Goal: Information Seeking & Learning: Learn about a topic

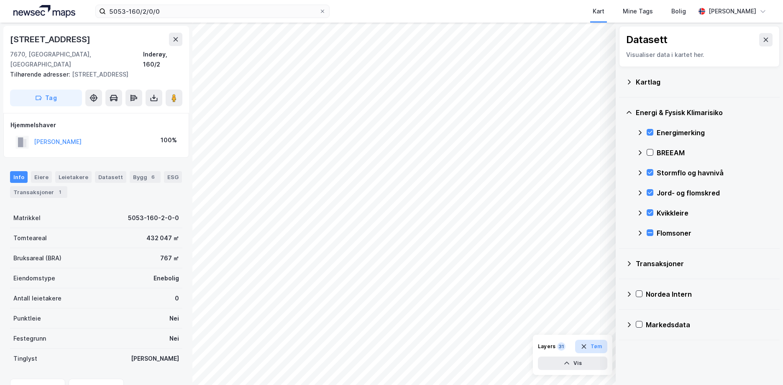
click at [595, 345] on button "Tøm" at bounding box center [591, 346] width 32 height 13
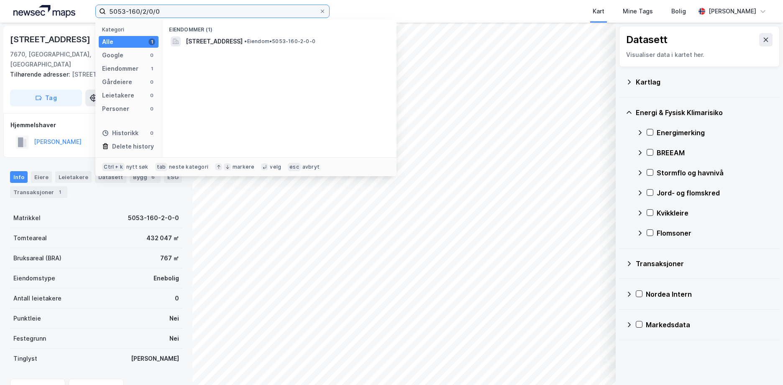
drag, startPoint x: 167, startPoint y: 15, endPoint x: 35, endPoint y: 16, distance: 132.1
click at [41, 12] on div "5053-160/2/0/0 Kategori Alle 1 Google 0 Eiendommer 1 Gårdeiere 0 Leietakere 0 P…" at bounding box center [391, 11] width 783 height 23
paste input "301-212/279"
type input "301-212/279/0/0"
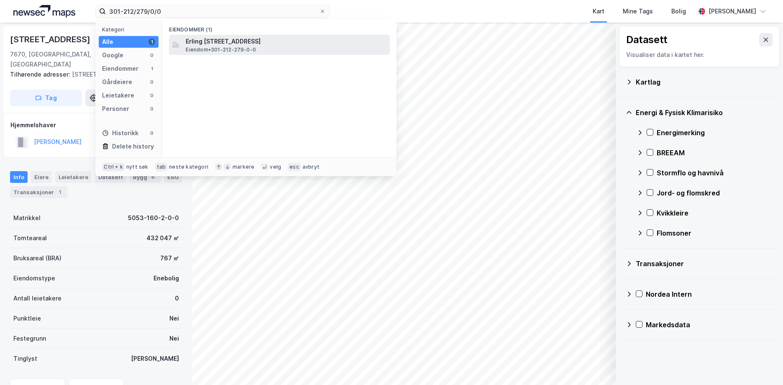
click at [254, 48] on span "Eiendom • 301-212-279-0-0" at bounding box center [221, 49] width 70 height 7
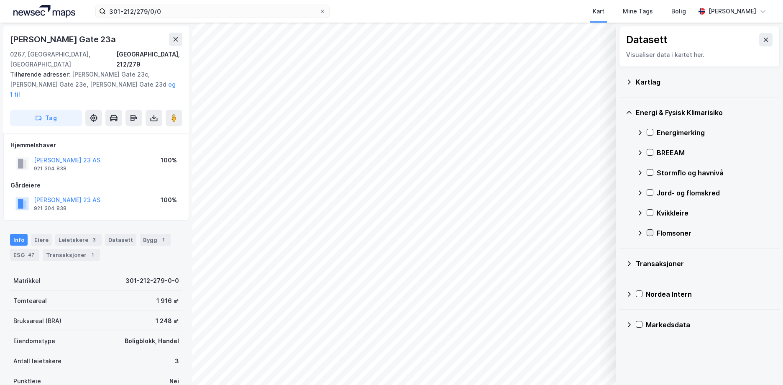
click at [649, 231] on icon at bounding box center [650, 233] width 6 height 6
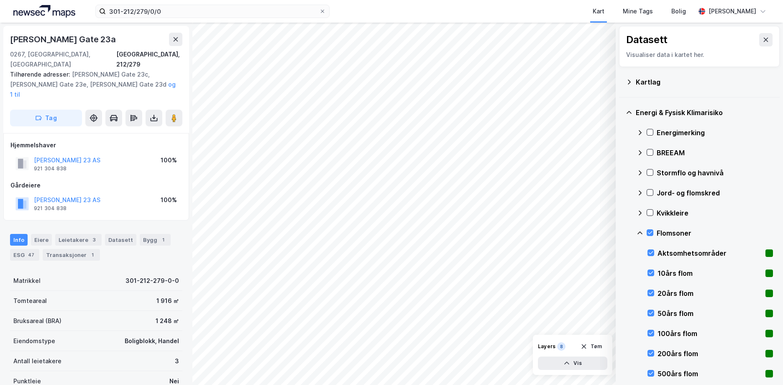
click at [639, 232] on icon at bounding box center [639, 232] width 5 height 3
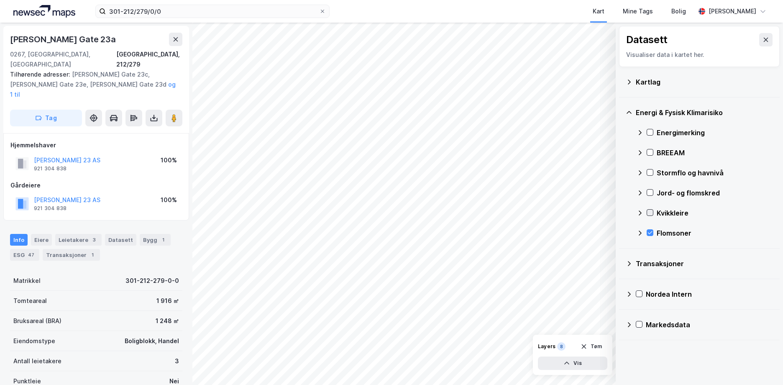
click at [651, 213] on icon at bounding box center [650, 212] width 6 height 6
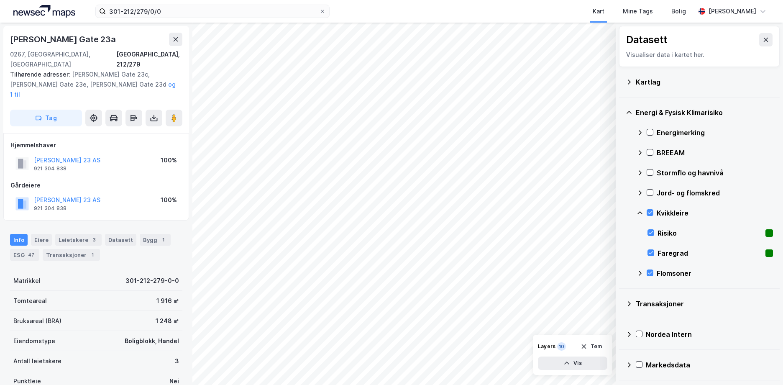
click at [641, 209] on icon at bounding box center [639, 212] width 7 height 7
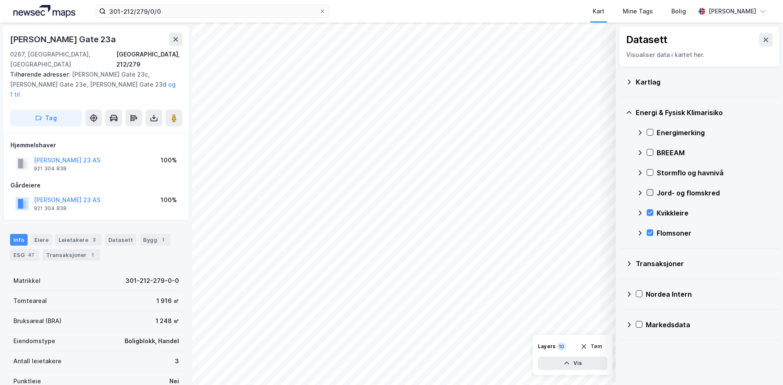
click at [649, 189] on div at bounding box center [649, 192] width 7 height 7
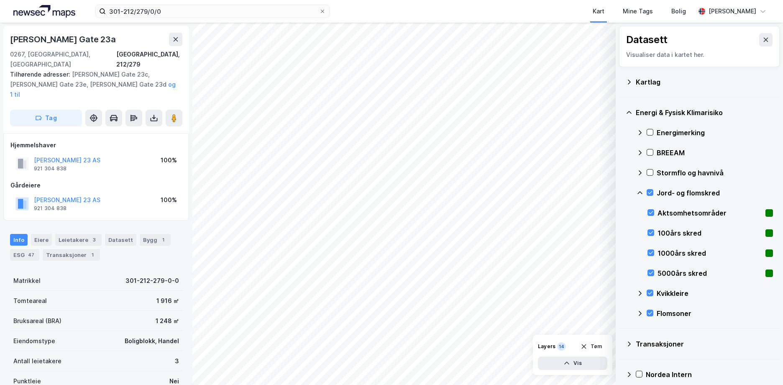
click at [641, 192] on icon at bounding box center [639, 192] width 5 height 3
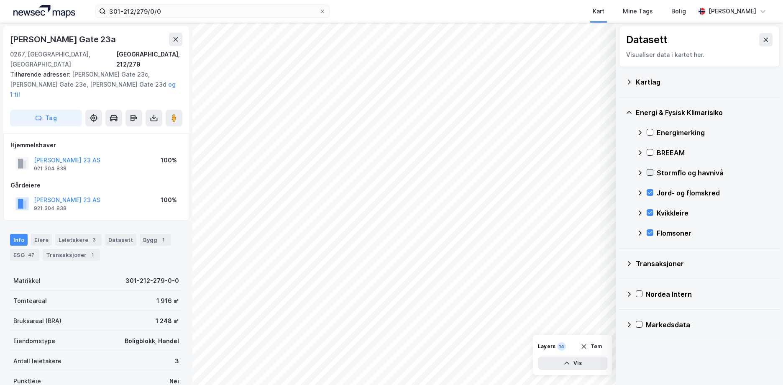
click at [649, 172] on icon at bounding box center [650, 172] width 6 height 6
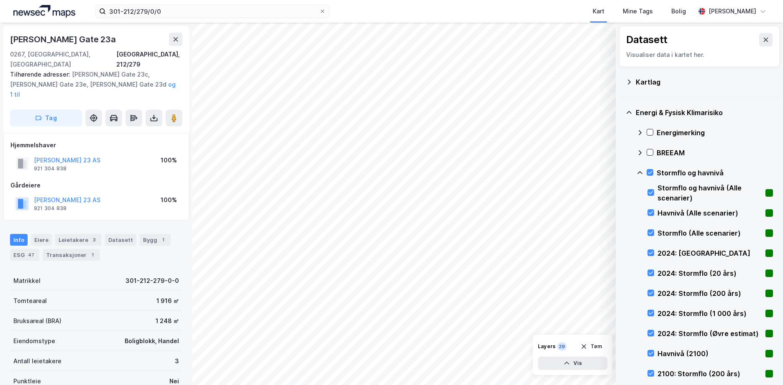
click at [640, 170] on icon at bounding box center [639, 172] width 7 height 7
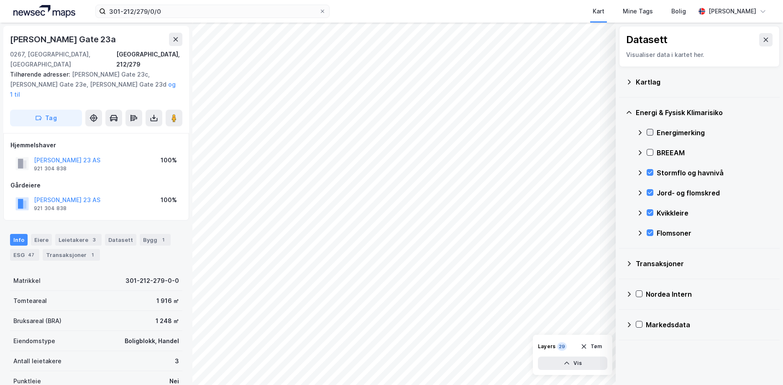
click at [650, 131] on icon at bounding box center [650, 132] width 6 height 6
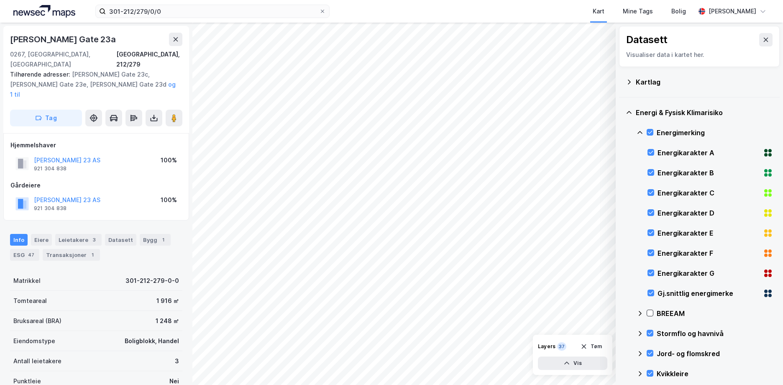
click at [642, 132] on icon at bounding box center [639, 132] width 7 height 7
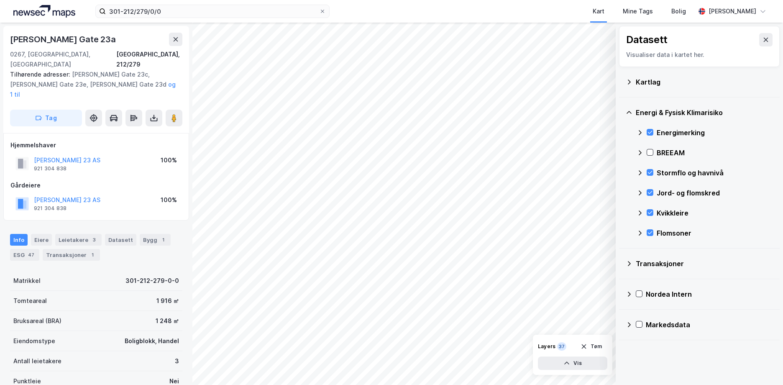
click at [627, 83] on icon at bounding box center [629, 82] width 7 height 7
click at [628, 79] on icon at bounding box center [629, 82] width 7 height 7
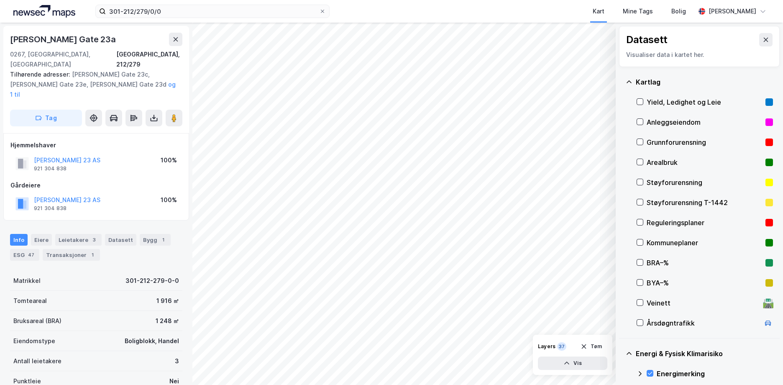
click at [628, 81] on icon at bounding box center [628, 81] width 5 height 3
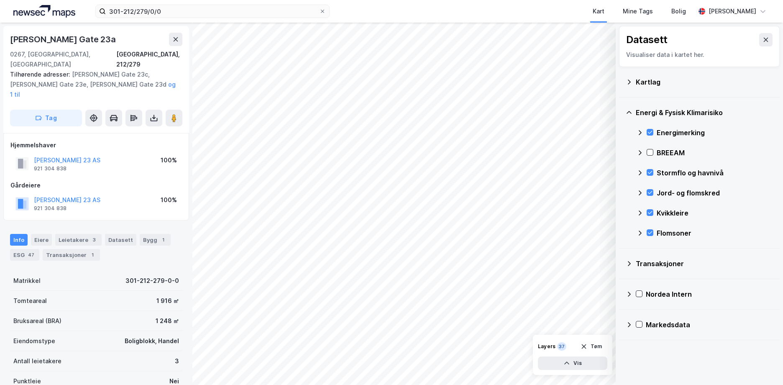
click at [628, 79] on icon at bounding box center [629, 82] width 7 height 7
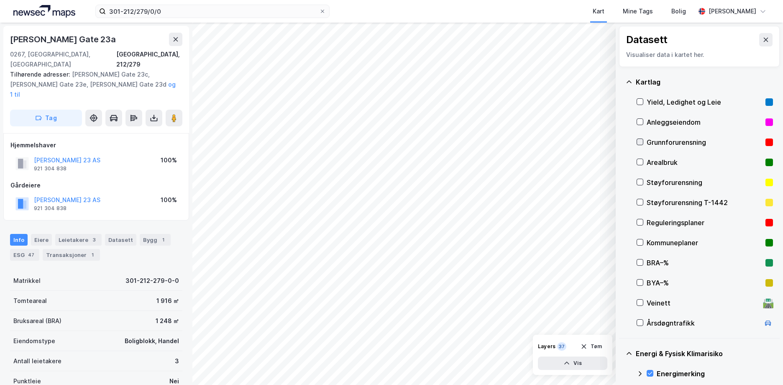
click at [639, 140] on icon at bounding box center [640, 142] width 6 height 6
click at [629, 80] on icon at bounding box center [629, 82] width 7 height 7
